Goal: Task Accomplishment & Management: Complete application form

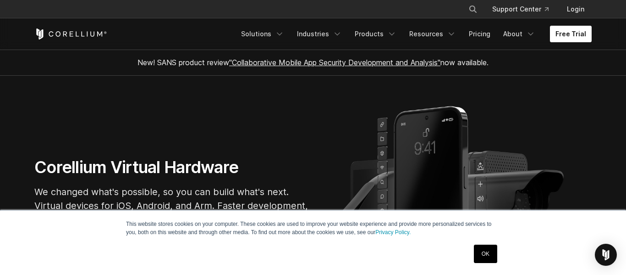
click at [567, 32] on link "Free Trial" at bounding box center [571, 34] width 42 height 17
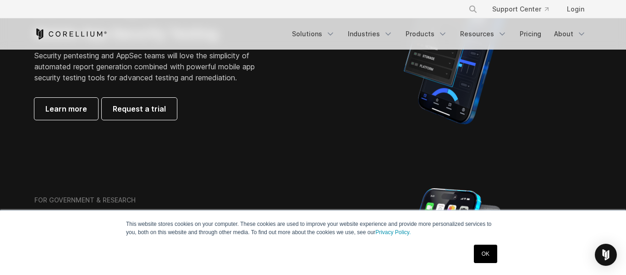
scroll to position [294, 0]
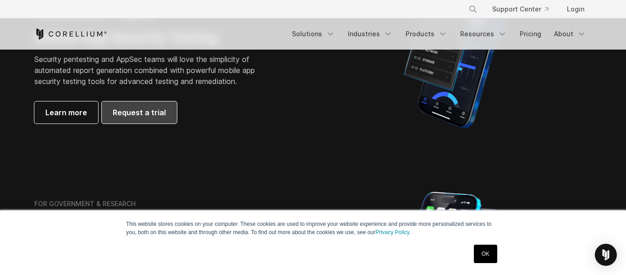
click at [130, 116] on span "Request a trial" at bounding box center [139, 112] width 53 height 11
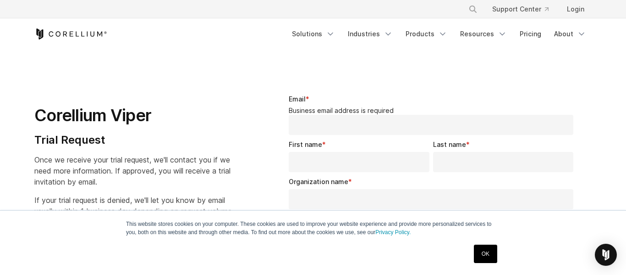
select select "**"
